Goal: Information Seeking & Learning: Find specific fact

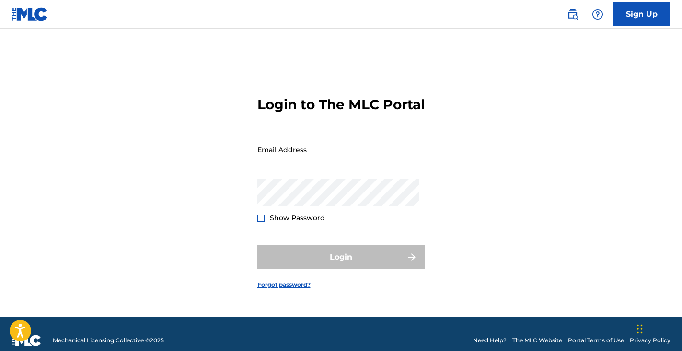
click at [344, 161] on input "Email Address" at bounding box center [338, 149] width 162 height 27
type input "[EMAIL_ADDRESS][DOMAIN_NAME]"
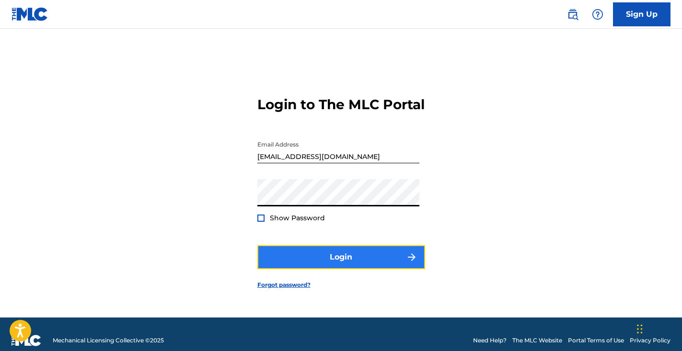
click at [341, 269] on button "Login" at bounding box center [341, 258] width 168 height 24
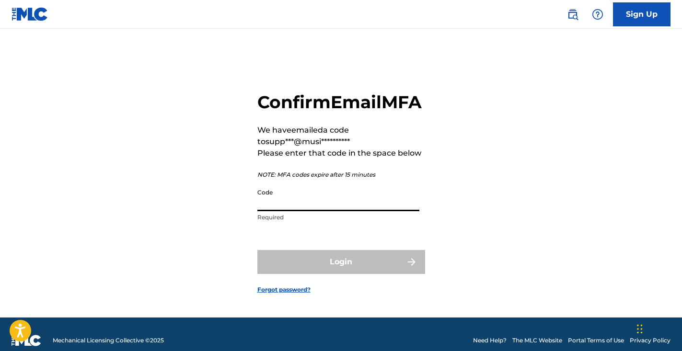
click at [302, 211] on input "Code" at bounding box center [338, 197] width 162 height 27
paste input "626895"
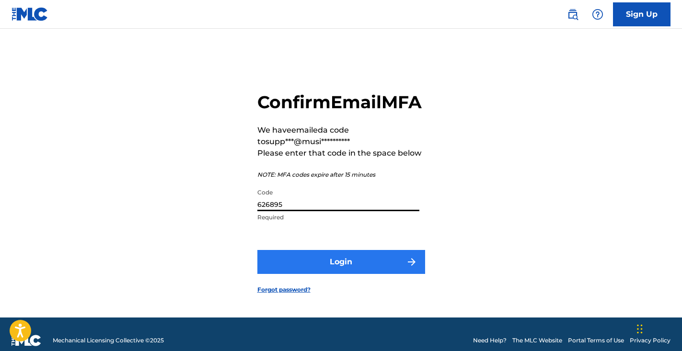
type input "626895"
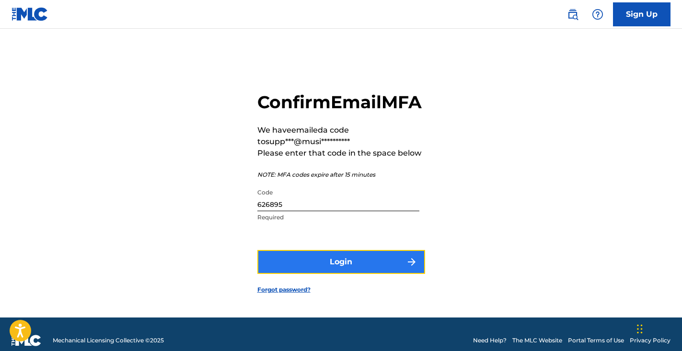
click at [340, 270] on button "Login" at bounding box center [341, 262] width 168 height 24
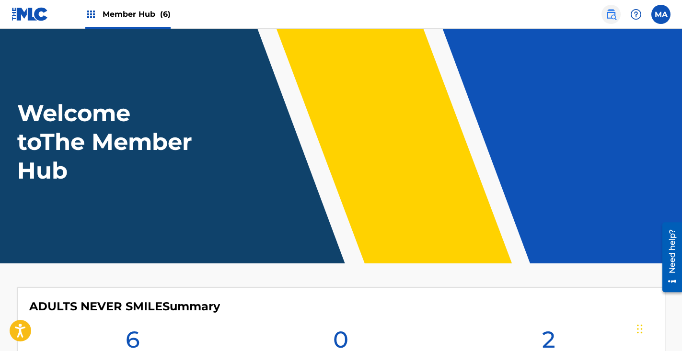
click at [614, 17] on img at bounding box center [612, 15] width 12 height 12
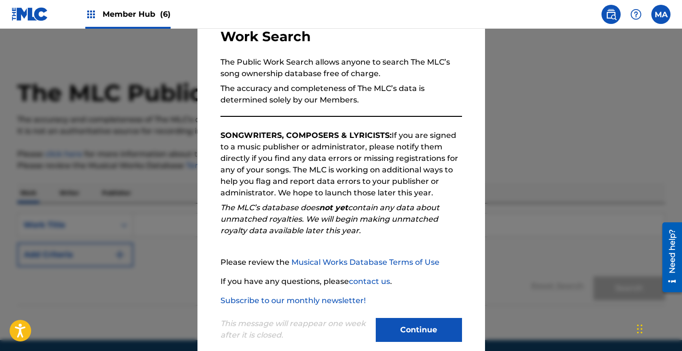
scroll to position [87, 0]
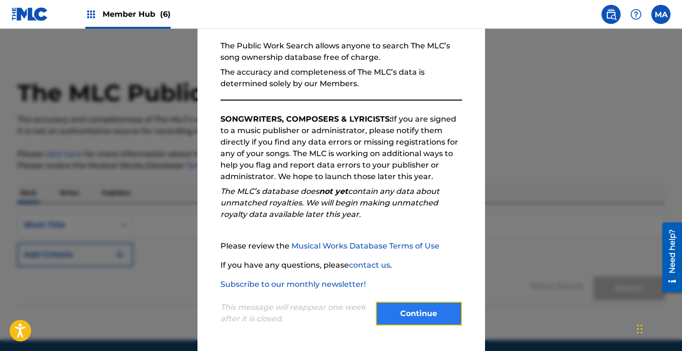
click at [447, 318] on button "Continue" at bounding box center [419, 314] width 86 height 24
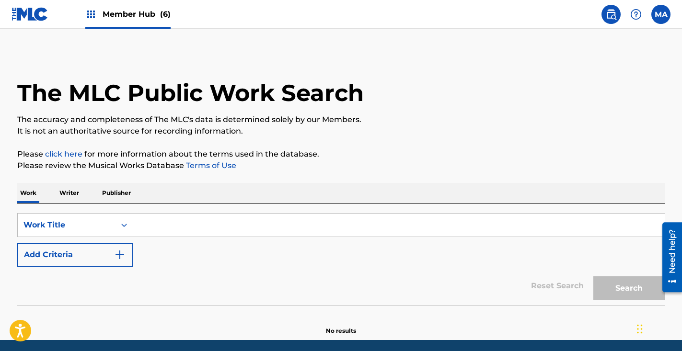
click at [161, 221] on input "Search Form" at bounding box center [399, 225] width 532 height 23
paste input "As You Weep"
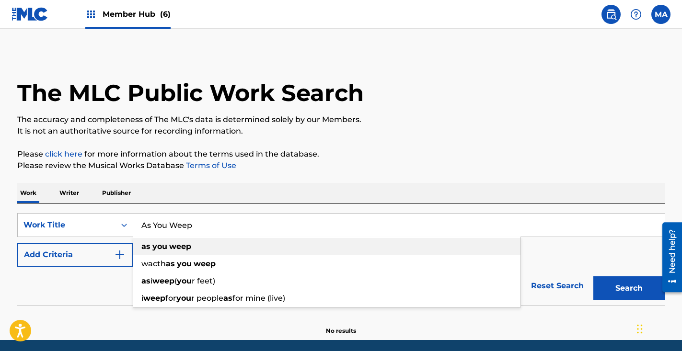
click at [171, 248] on strong "weep" at bounding box center [180, 246] width 22 height 9
type input "as you weep"
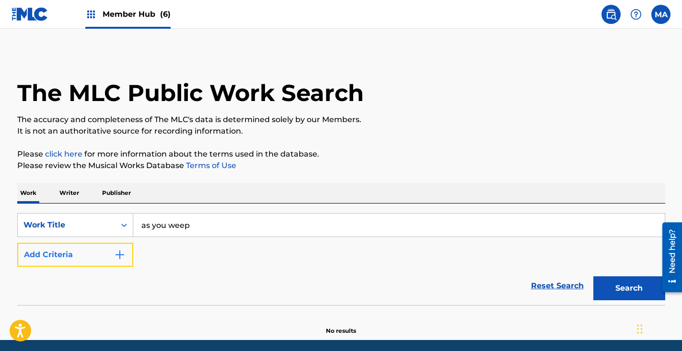
click at [76, 259] on button "Add Criteria" at bounding box center [75, 255] width 116 height 24
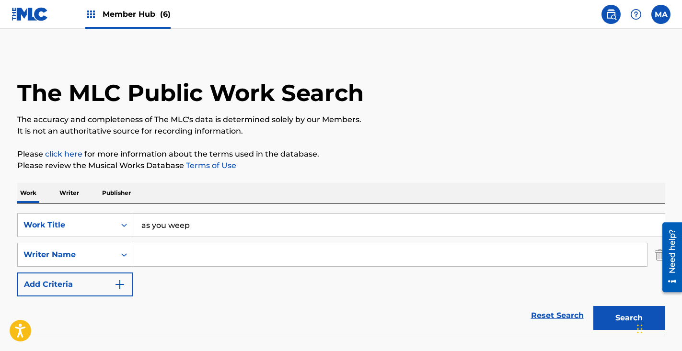
click at [157, 254] on input "Search Form" at bounding box center [390, 255] width 514 height 23
paste input "[PERSON_NAME]"
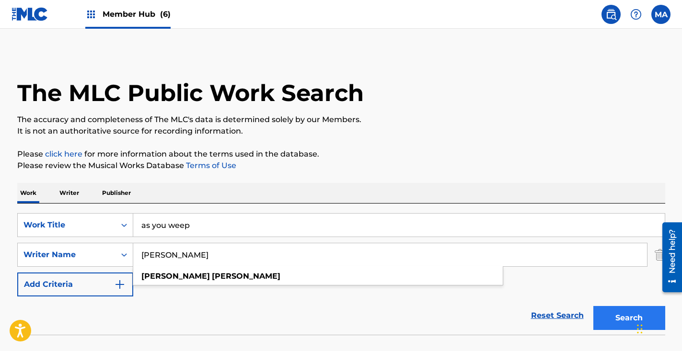
type input "[PERSON_NAME]"
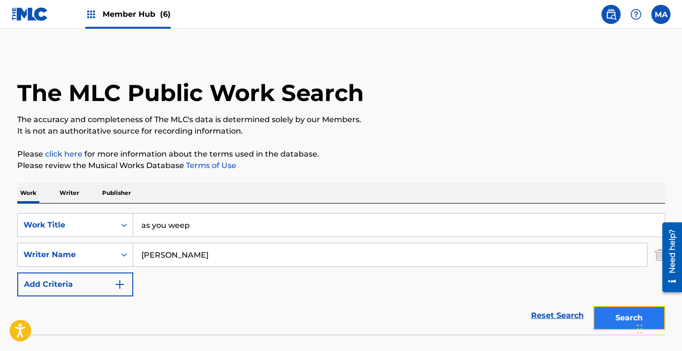
click at [619, 321] on button "Search" at bounding box center [630, 318] width 72 height 24
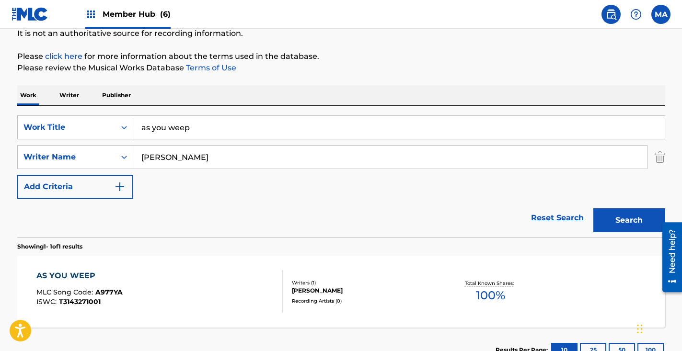
scroll to position [170, 0]
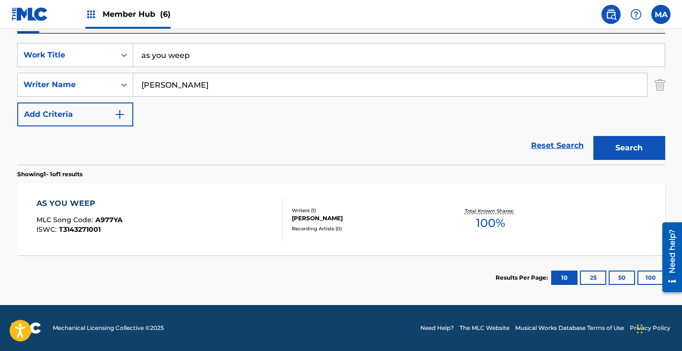
click at [84, 215] on div "AS YOU WEEP MLC Song Code : A977YA ISWC : T3143271001" at bounding box center [79, 219] width 86 height 43
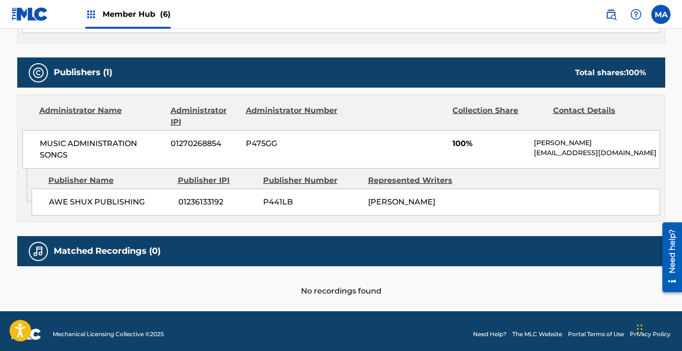
scroll to position [387, 0]
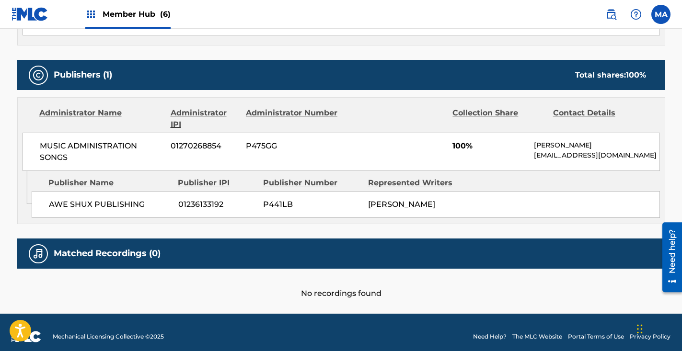
click at [187, 146] on span "01270268854" at bounding box center [205, 146] width 68 height 12
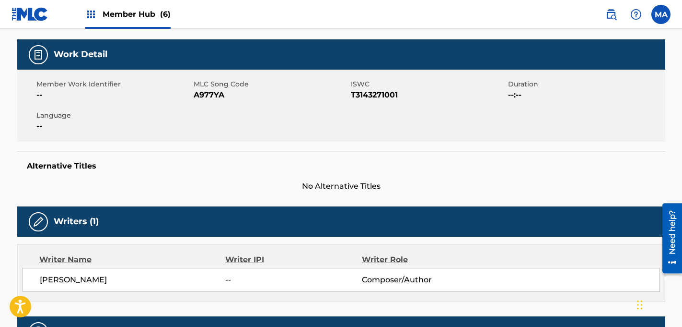
scroll to position [319, 0]
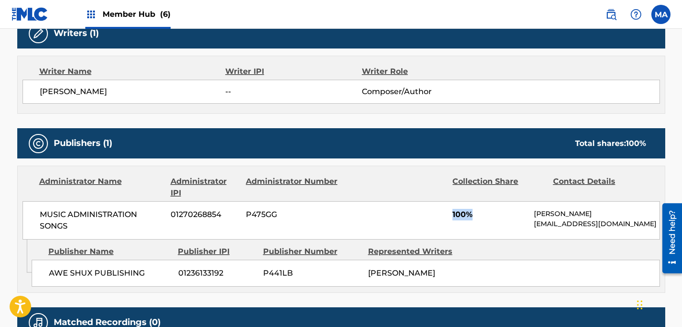
drag, startPoint x: 447, startPoint y: 214, endPoint x: 489, endPoint y: 218, distance: 41.9
click at [489, 218] on div "MUSIC ADMINISTRATION SONGS 01270268854 P475GG 100% [PERSON_NAME] [EMAIL_ADDRESS…" at bounding box center [342, 220] width 638 height 38
click at [498, 232] on div "MUSIC ADMINISTRATION SONGS 01270268854 P475GG 100% [PERSON_NAME] [EMAIL_ADDRESS…" at bounding box center [342, 220] width 638 height 38
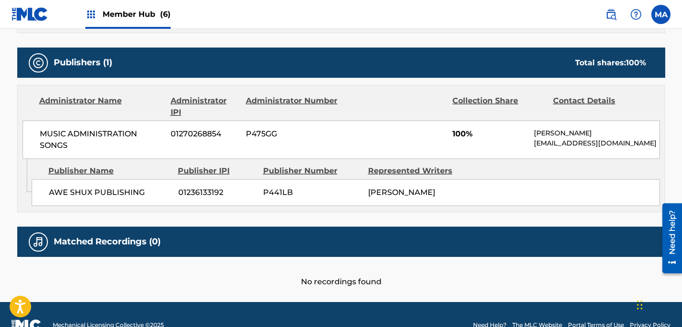
scroll to position [417, 0]
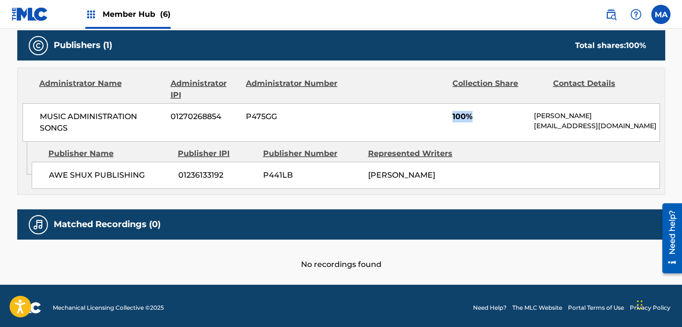
drag, startPoint x: 453, startPoint y: 115, endPoint x: 514, endPoint y: 116, distance: 61.4
click at [514, 116] on span "100%" at bounding box center [490, 117] width 74 height 12
drag, startPoint x: 40, startPoint y: 117, endPoint x: 77, endPoint y: 128, distance: 38.1
click at [77, 128] on span "MUSIC ADMINISTRATION SONGS" at bounding box center [102, 122] width 124 height 23
click at [531, 173] on div "AWE SHUX PUBLISHING 01236133192 P441LB [PERSON_NAME]" at bounding box center [346, 175] width 629 height 27
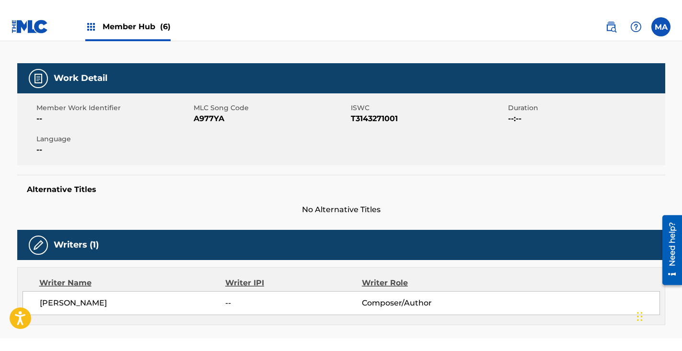
scroll to position [119, 0]
